Goal: Task Accomplishment & Management: Manage account settings

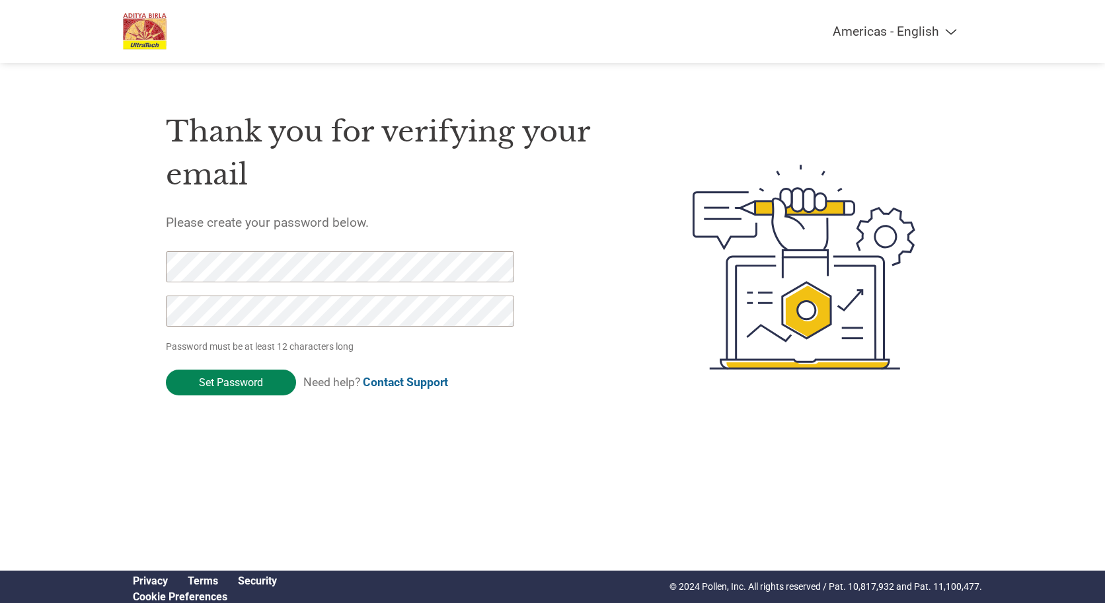
click at [218, 383] on input "Set Password" at bounding box center [231, 382] width 130 height 26
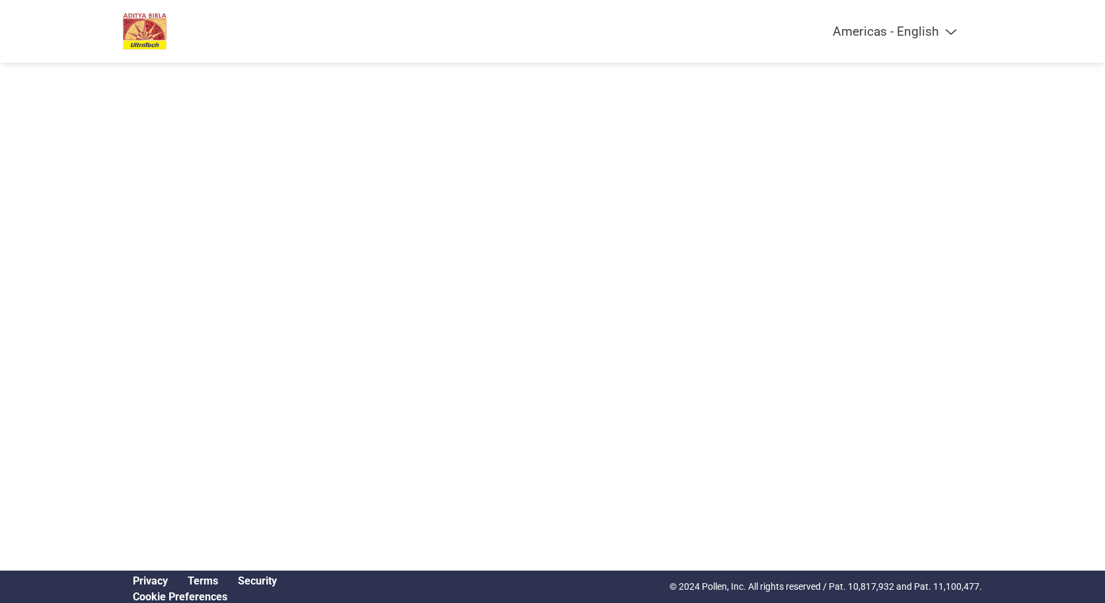
click at [919, 32] on select "Americas - English Américas - Español [GEOGRAPHIC_DATA] - Português [GEOGRAPHIC…" at bounding box center [812, 31] width 307 height 15
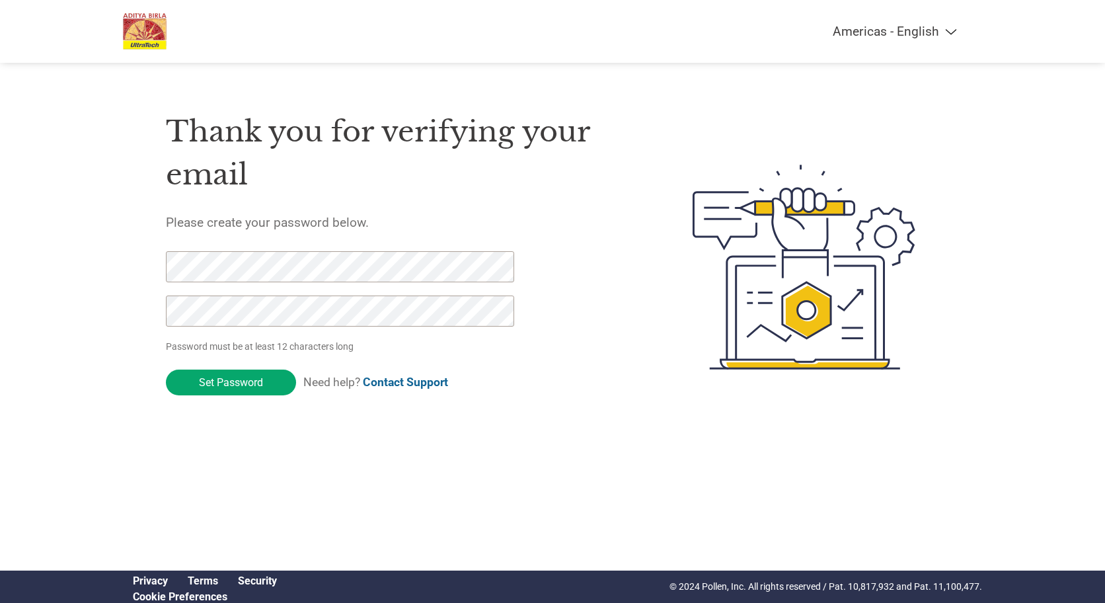
click at [336, 155] on h1 "Thank you for verifying your email" at bounding box center [398, 152] width 464 height 85
click at [123, 176] on div "Thank you for verifying your email Please create your password below. Password …" at bounding box center [552, 267] width 859 height 350
